Goal: Task Accomplishment & Management: Manage account settings

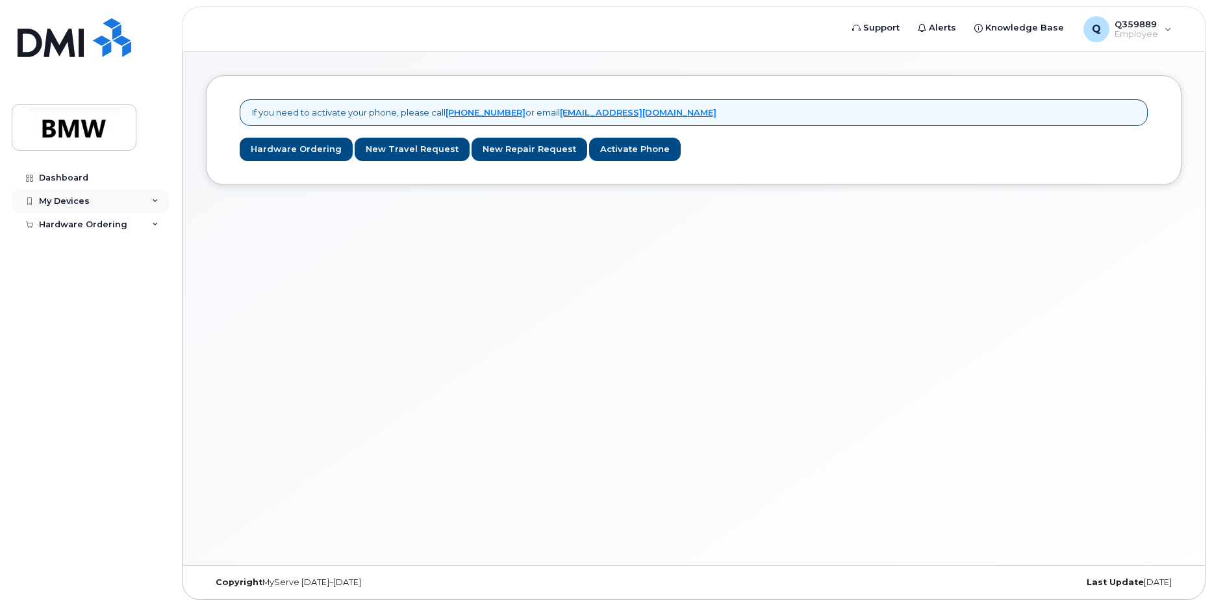
click at [99, 197] on div "My Devices" at bounding box center [90, 201] width 157 height 23
click at [83, 223] on div "Add Device" at bounding box center [70, 226] width 51 height 12
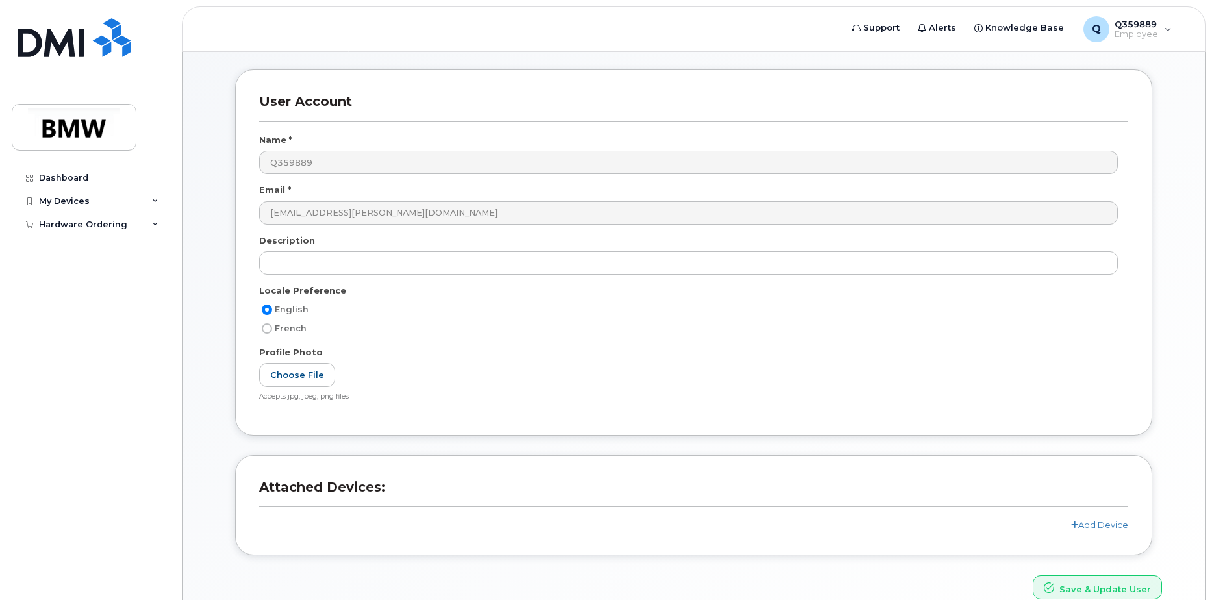
scroll to position [114, 0]
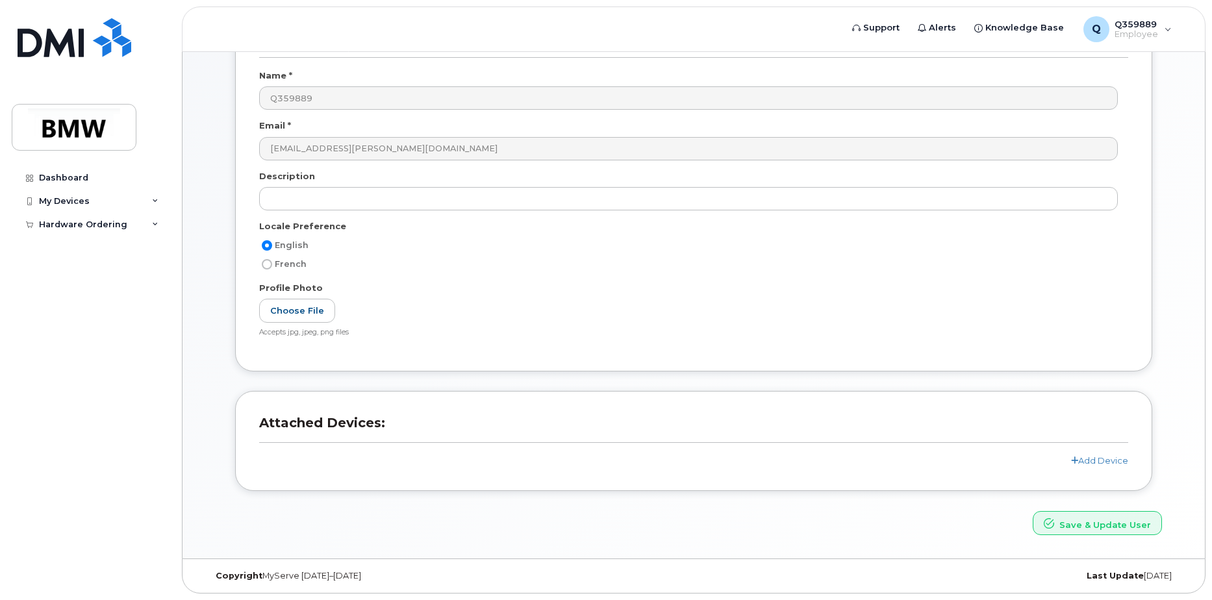
click at [1109, 470] on div "Attached Devices: Add Device" at bounding box center [693, 441] width 917 height 100
click at [1108, 462] on link "Add Device" at bounding box center [1099, 460] width 57 height 10
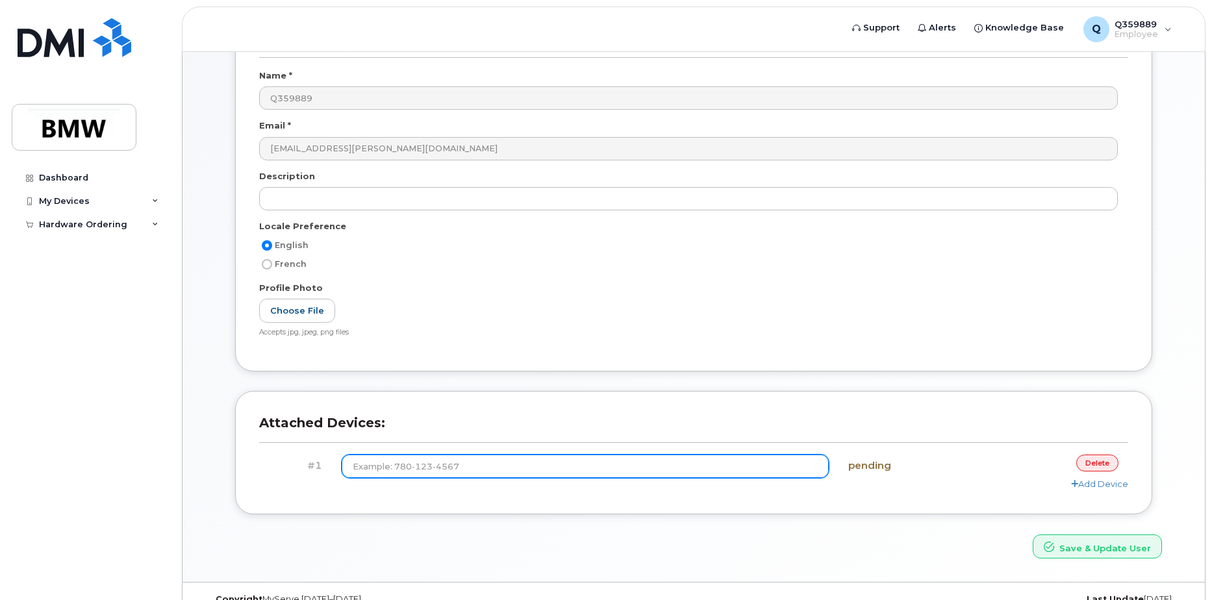
click at [447, 468] on input at bounding box center [586, 466] width 488 height 23
type input "(7"
type input "(864) 705-2985"
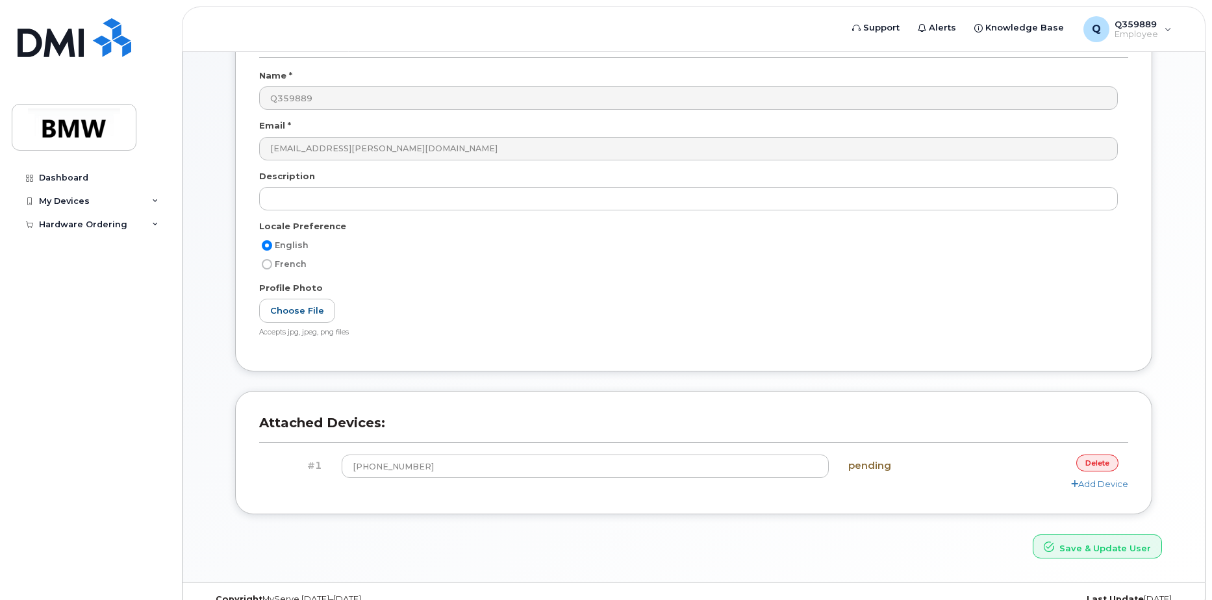
click at [866, 468] on h4 "pending" at bounding box center [910, 465] width 125 height 11
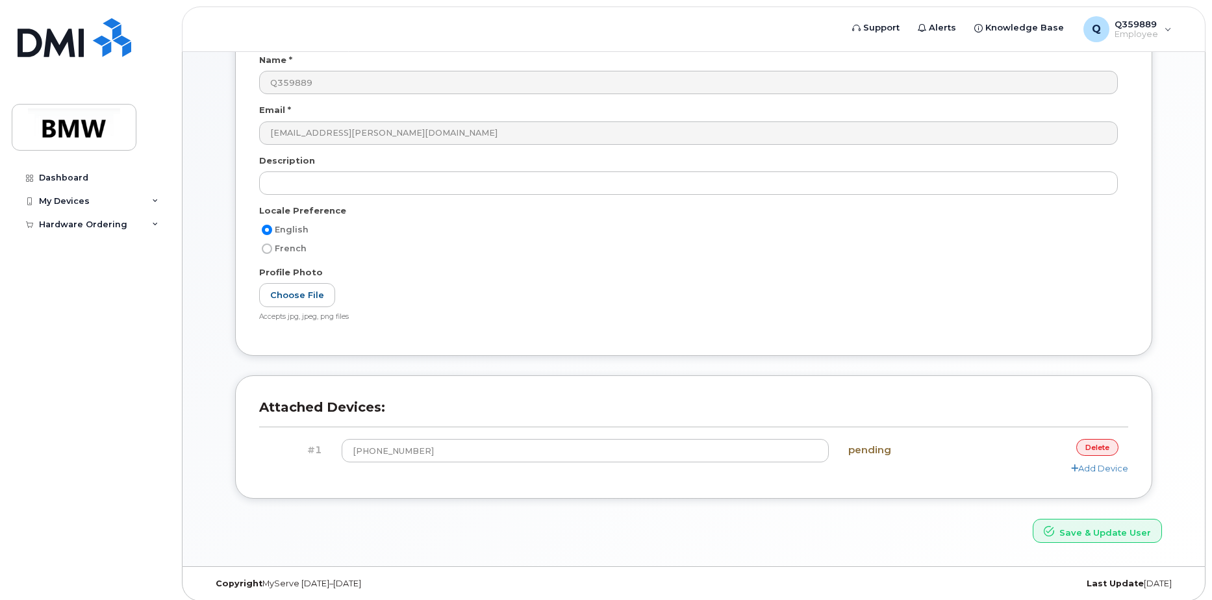
scroll to position [138, 0]
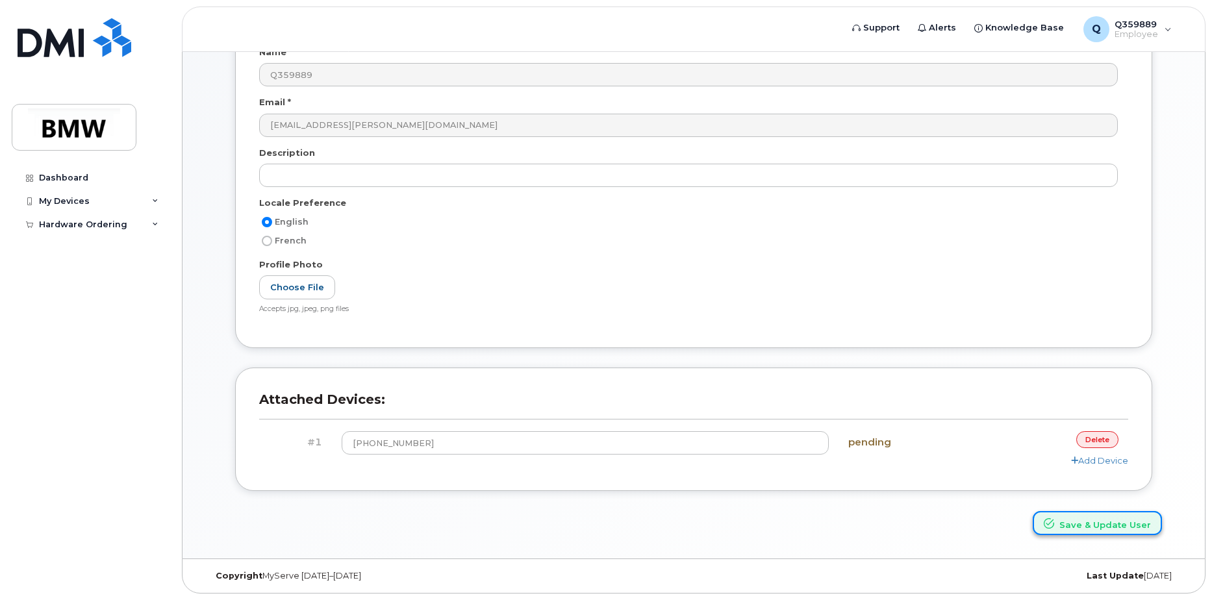
click at [1079, 521] on button "Save & Update User" at bounding box center [1097, 523] width 129 height 24
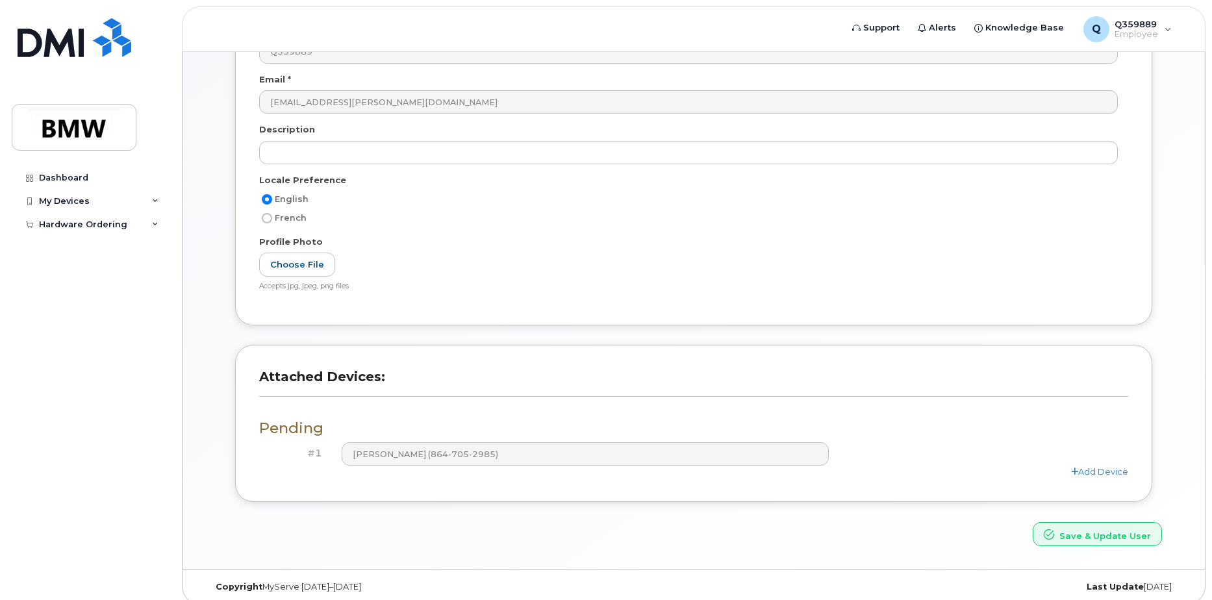
scroll to position [227, 0]
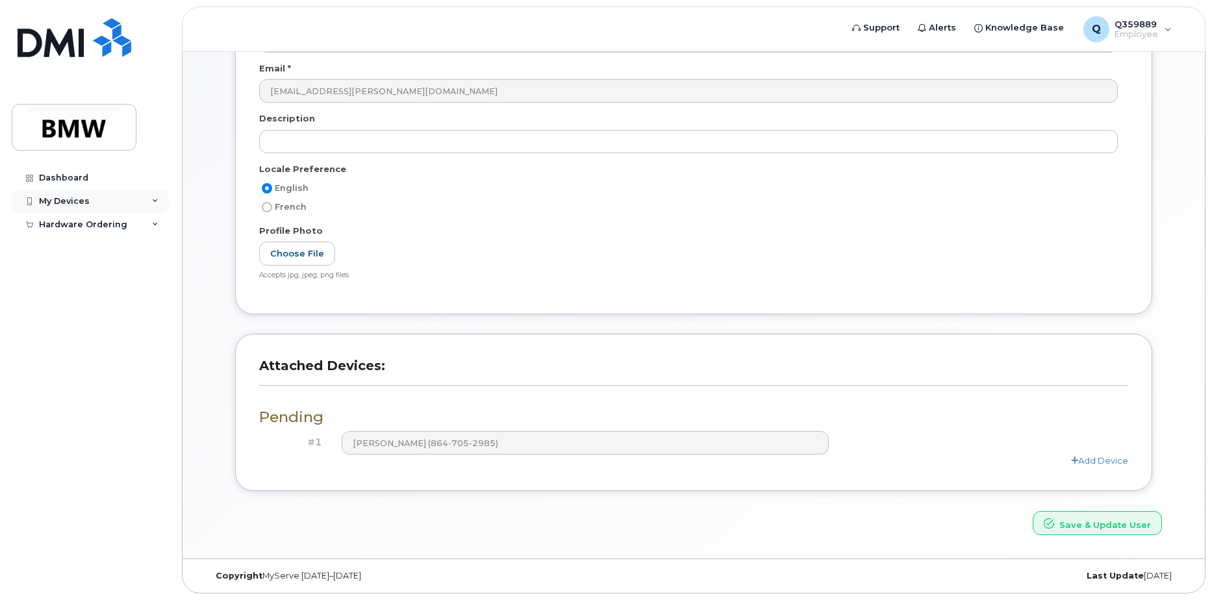
click at [156, 205] on div "My Devices" at bounding box center [90, 201] width 157 height 23
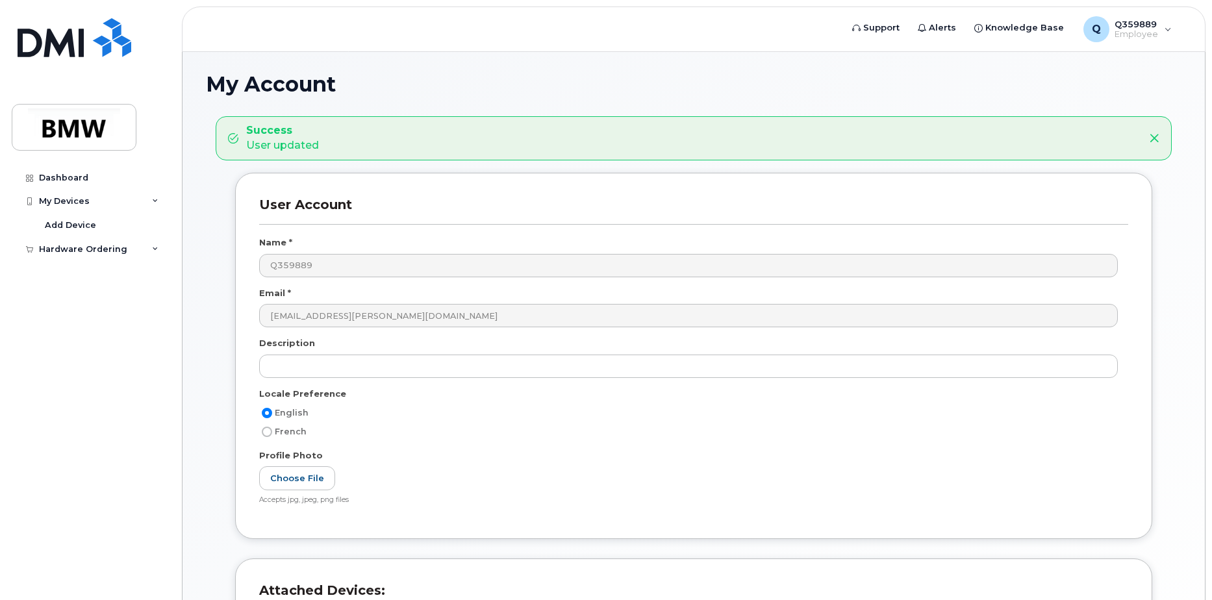
scroll to position [0, 0]
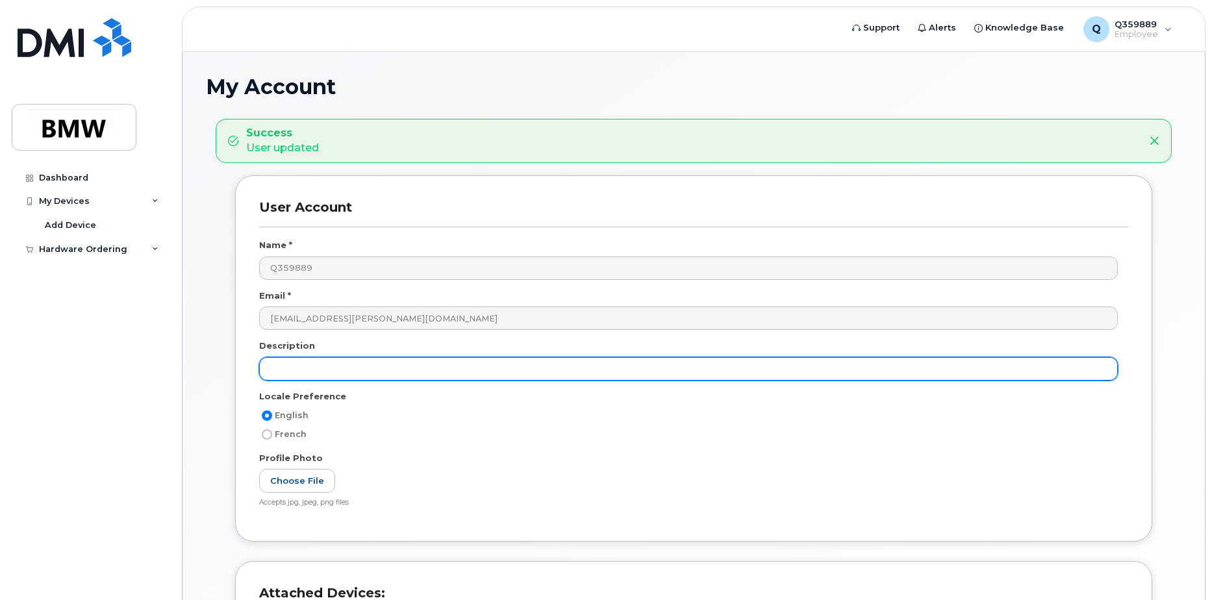
click at [390, 371] on input "text" at bounding box center [688, 368] width 859 height 23
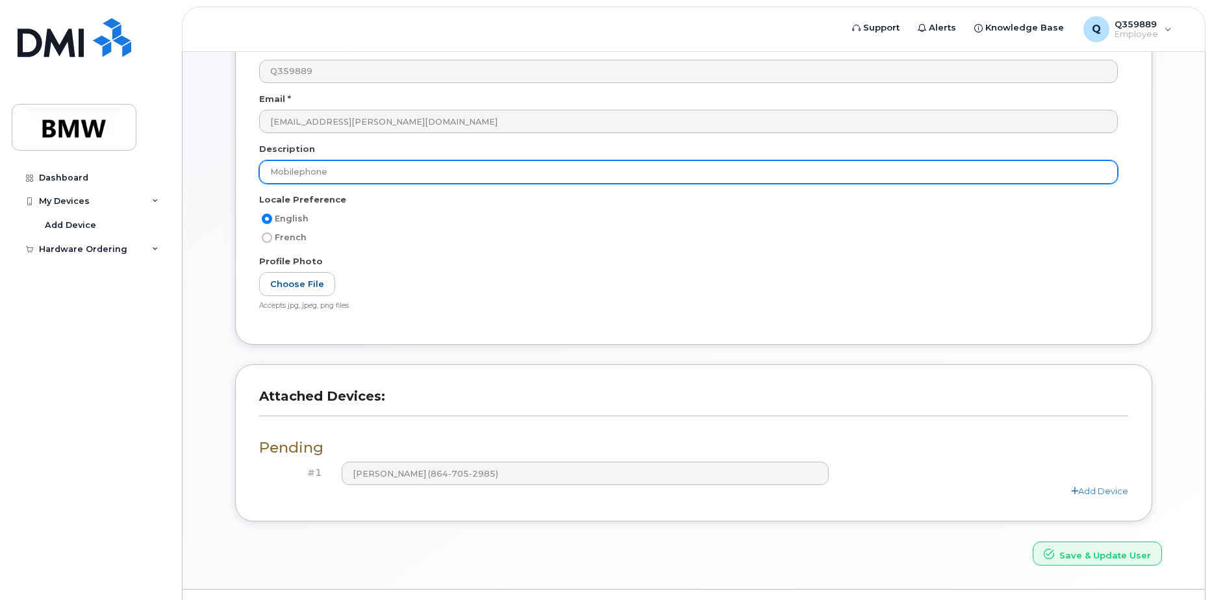
scroll to position [227, 0]
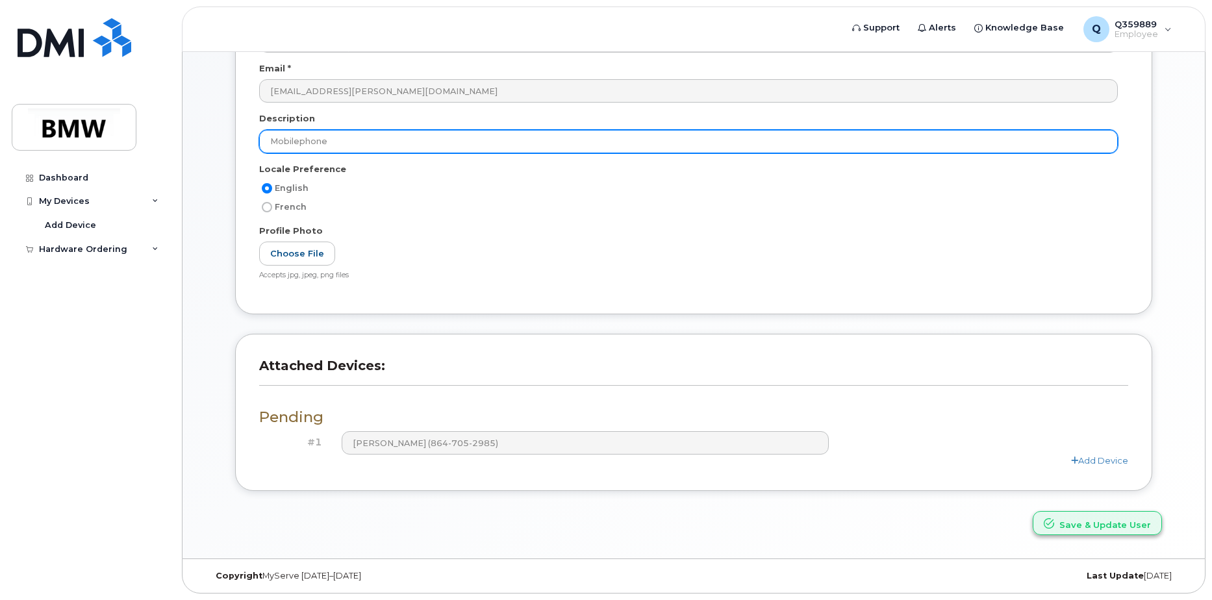
type input "Mobilephone"
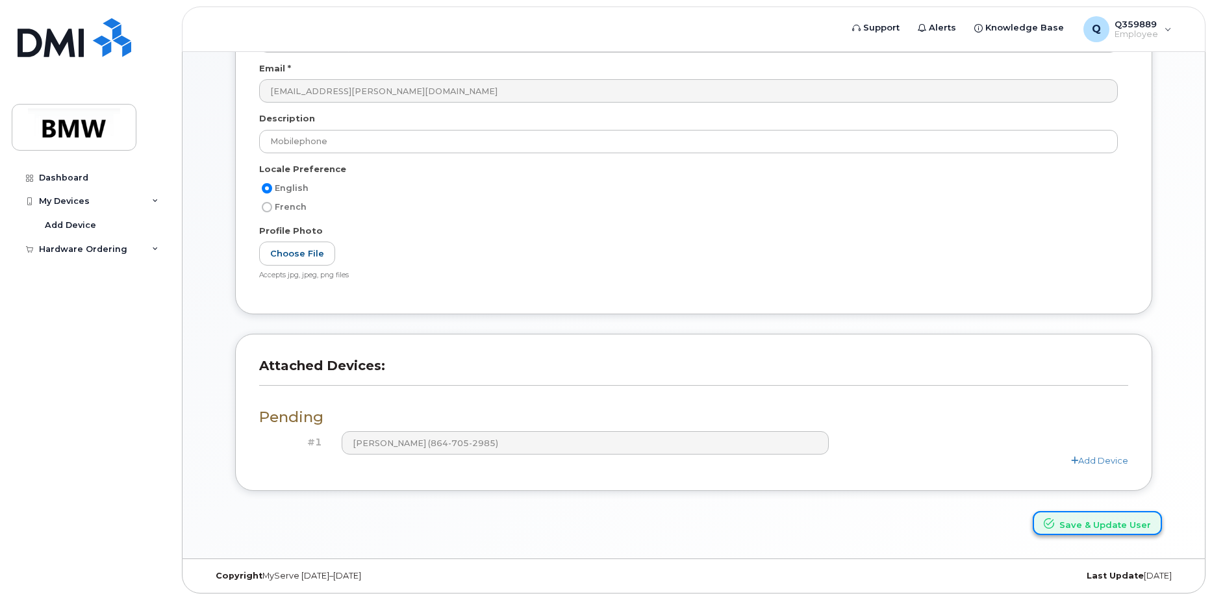
click at [1084, 525] on button "Save & Update User" at bounding box center [1097, 523] width 129 height 24
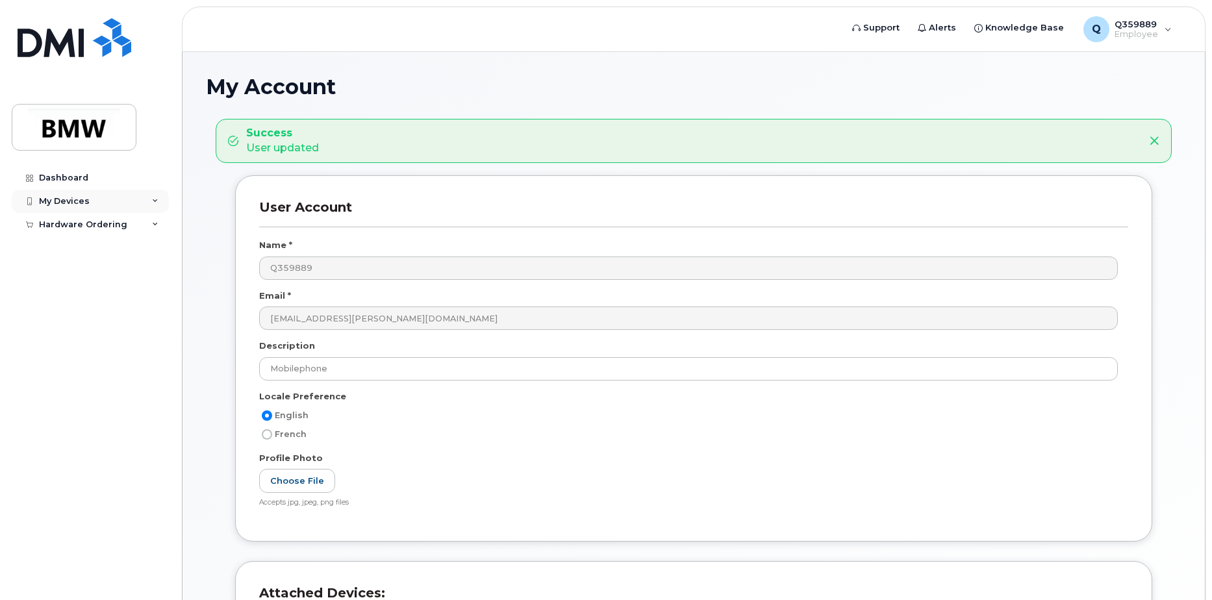
click at [93, 208] on div "My Devices" at bounding box center [90, 201] width 157 height 23
